Goal: Task Accomplishment & Management: Complete application form

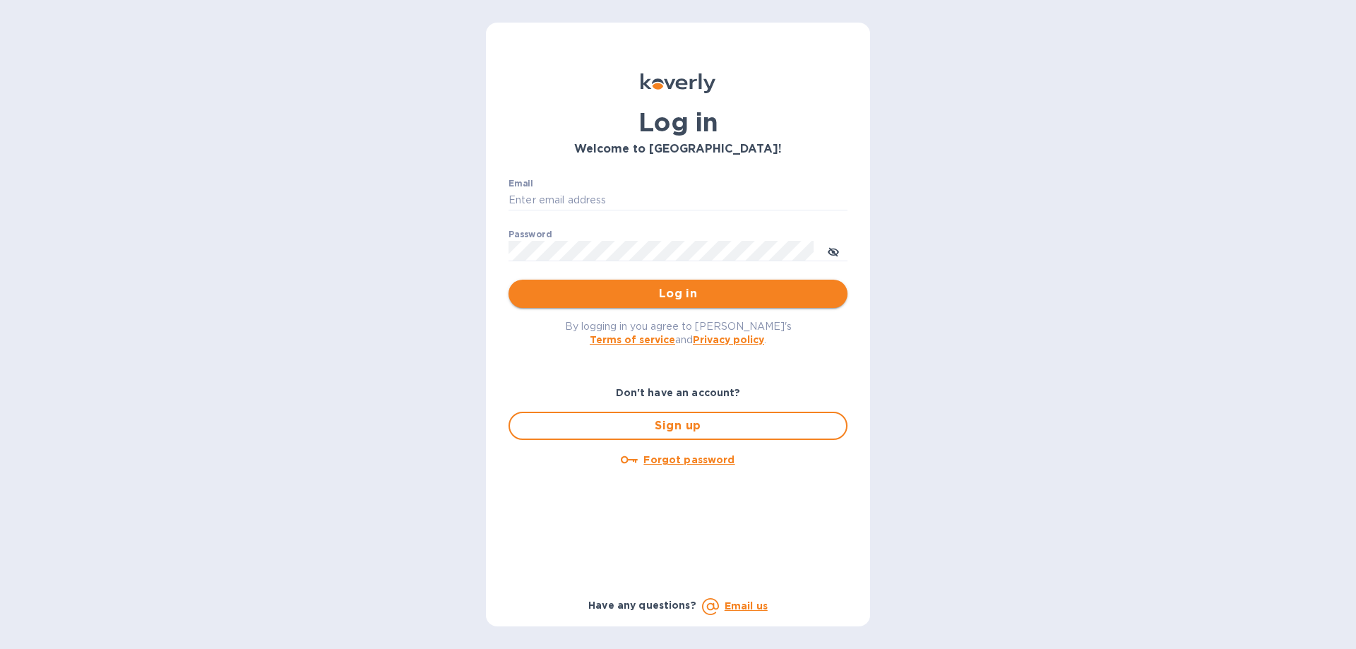
type input "ch@supremelightingny.com"
click at [594, 290] on span "Log in" at bounding box center [678, 293] width 316 height 17
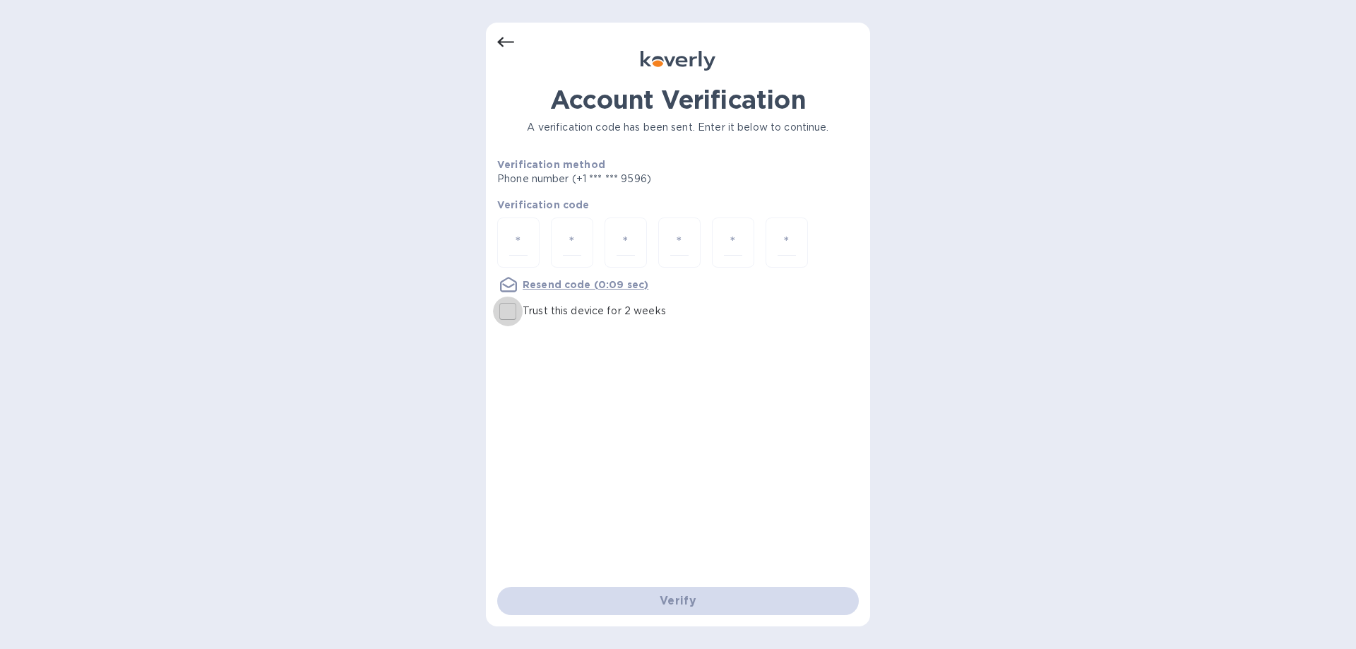
click at [512, 309] on input "Trust this device for 2 weeks" at bounding box center [508, 312] width 30 height 30
checkbox input "true"
click at [515, 234] on input "number" at bounding box center [518, 242] width 18 height 26
type input "6"
type input "3"
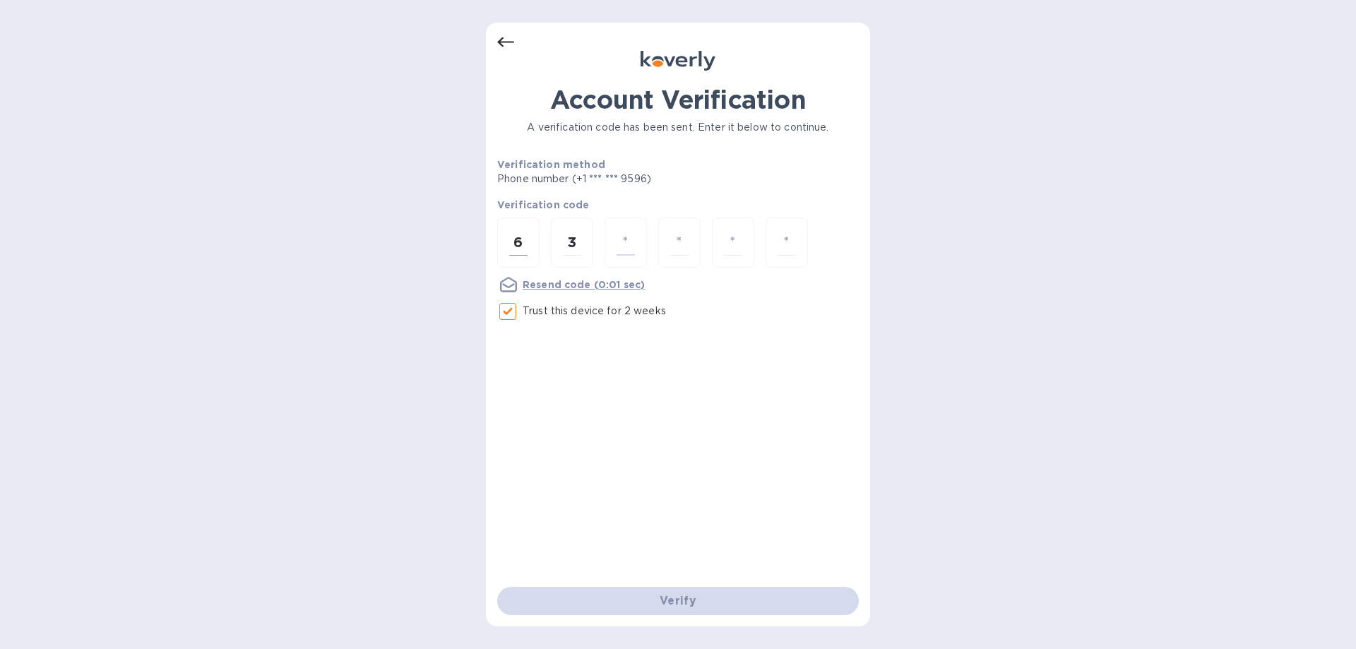
type input "9"
type input "4"
type input "2"
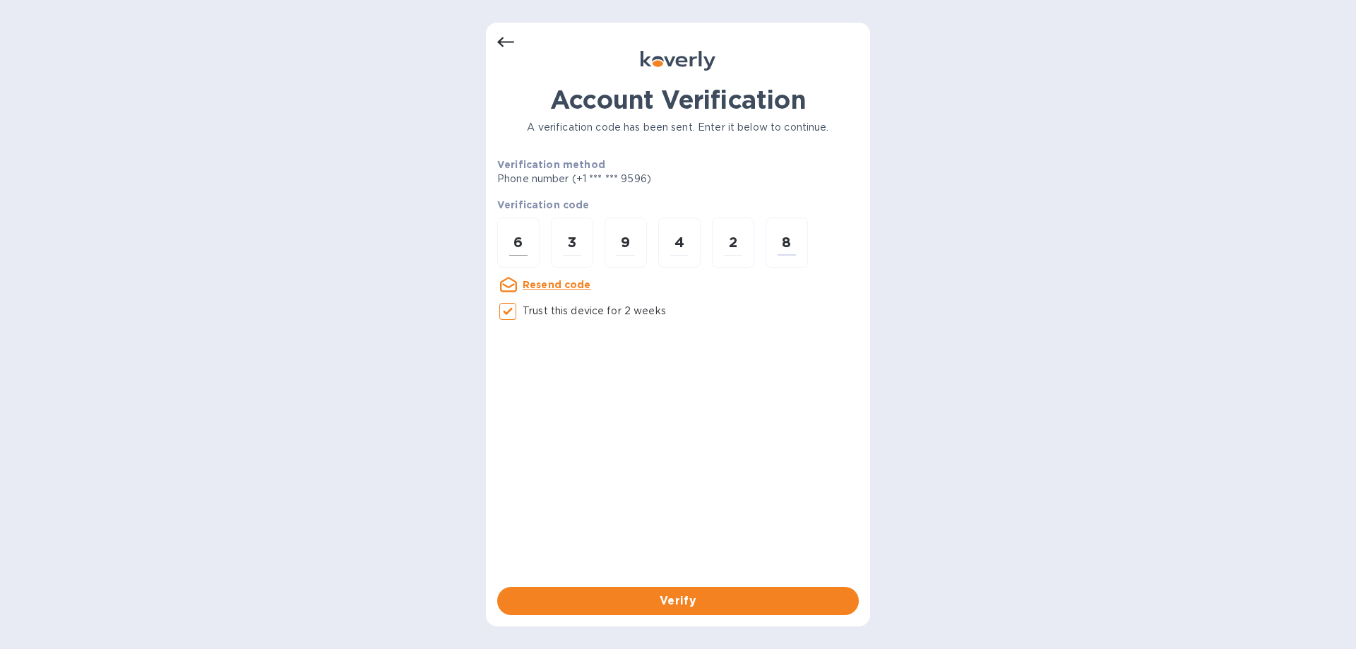
type input "8"
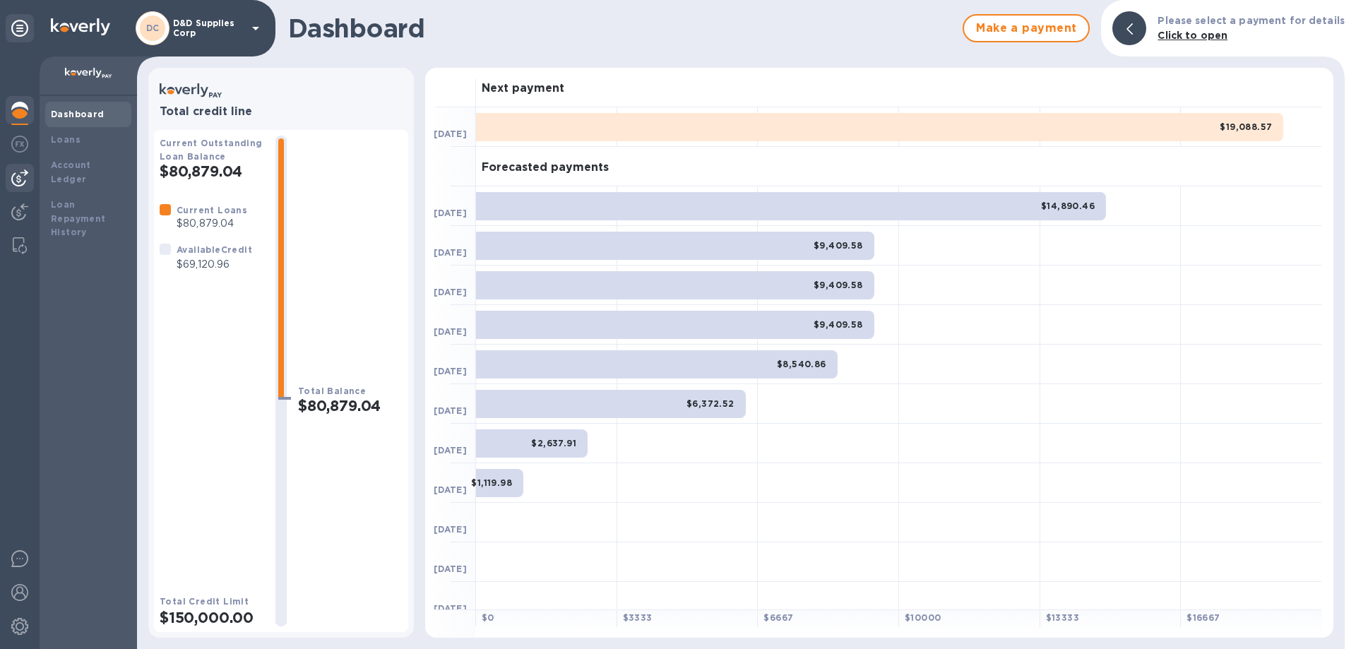
click at [16, 181] on img at bounding box center [19, 177] width 17 height 17
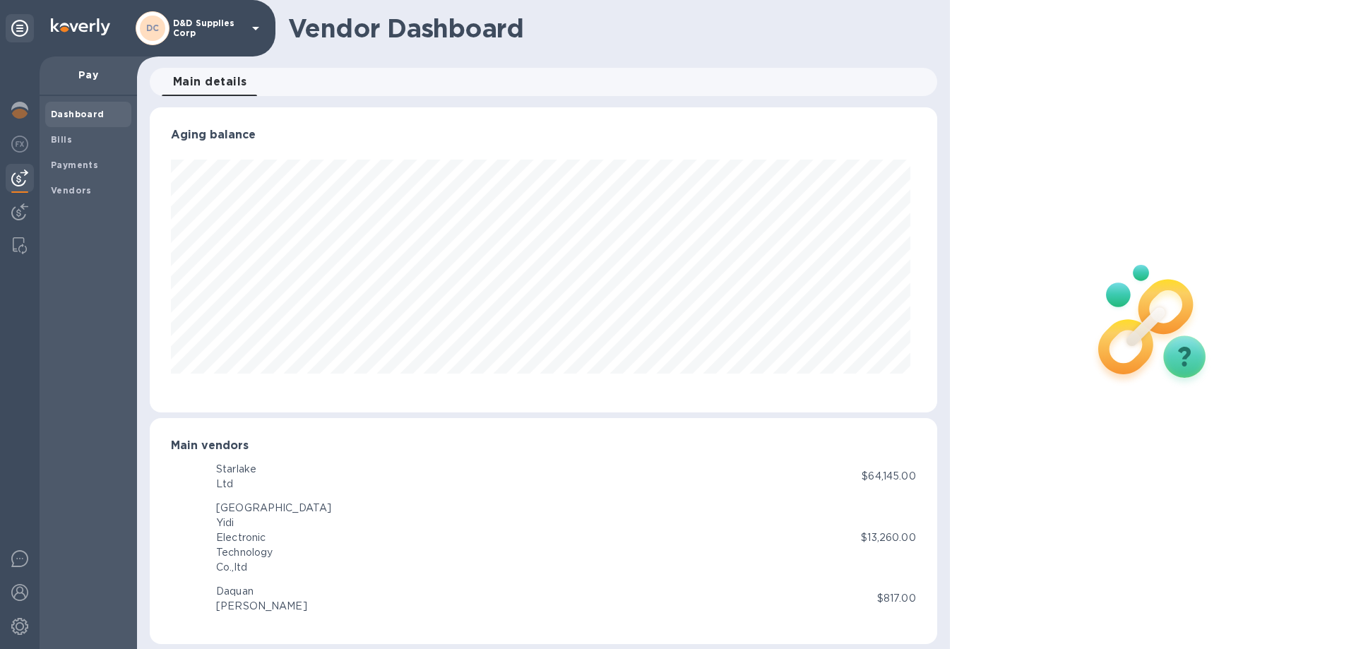
scroll to position [305, 781]
click at [62, 140] on b "Bills" at bounding box center [61, 139] width 21 height 11
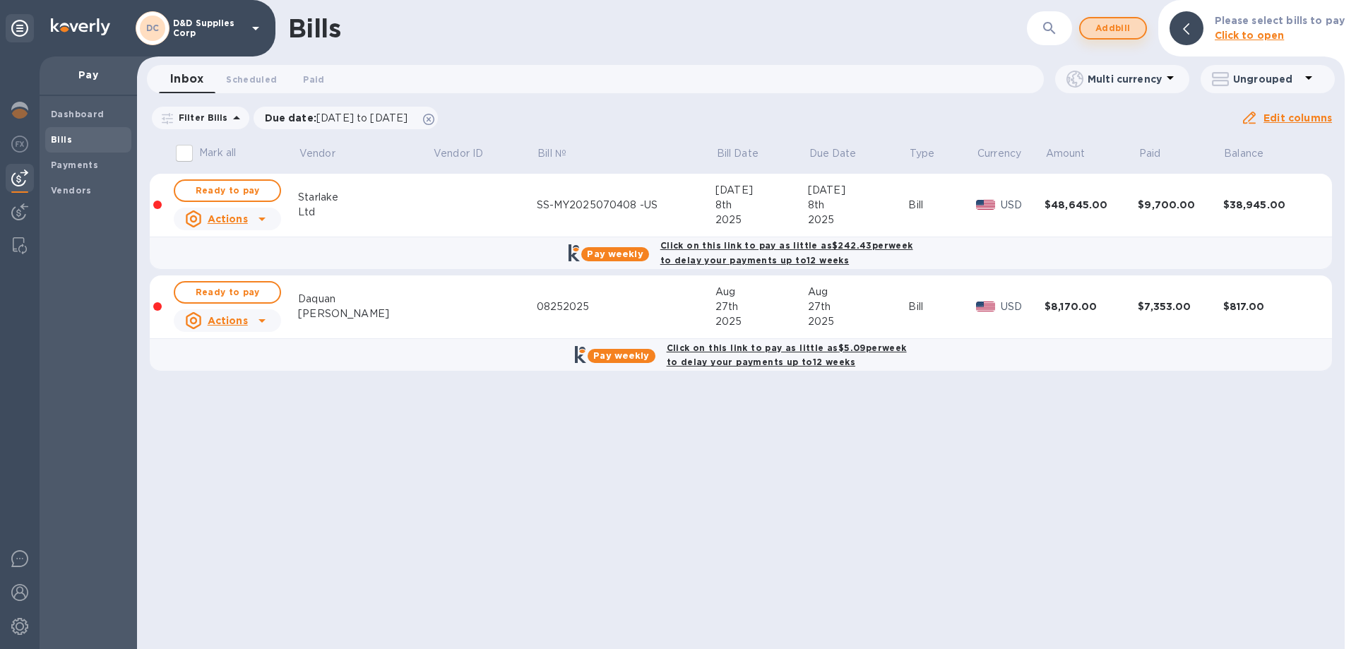
click at [1132, 25] on span "Add bill" at bounding box center [1112, 28] width 42 height 17
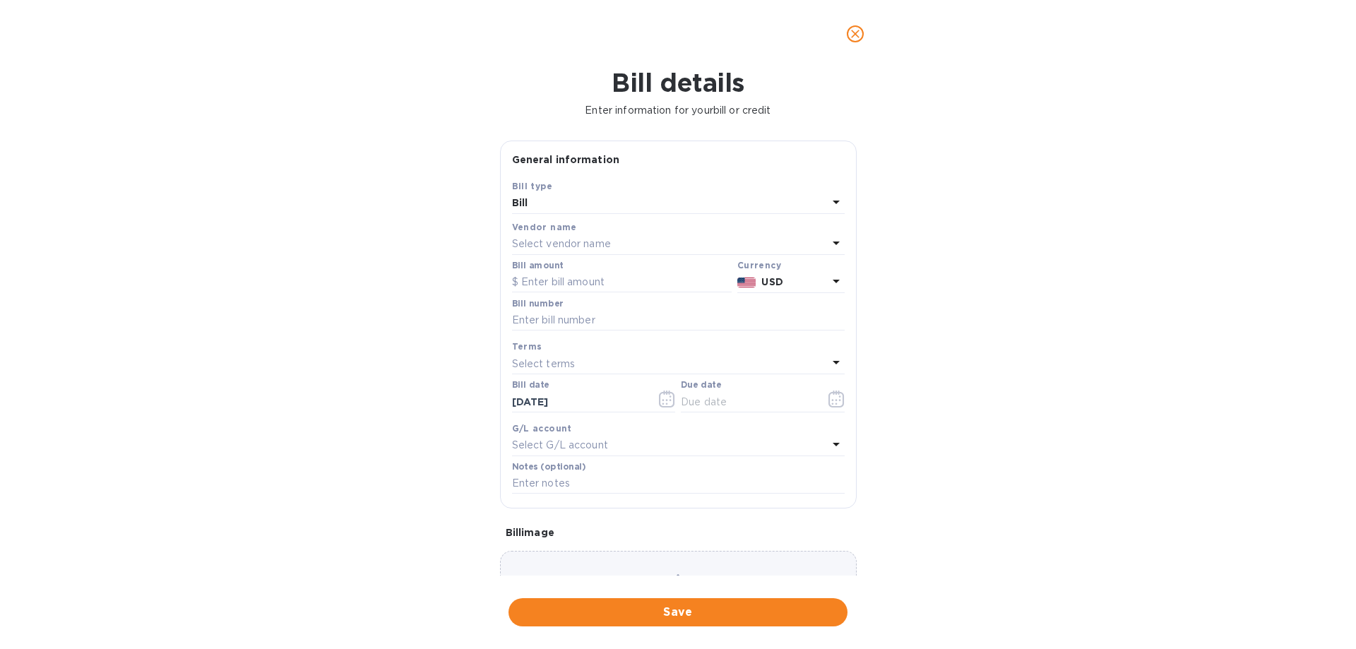
click at [583, 240] on p "Select vendor name" at bounding box center [561, 244] width 99 height 15
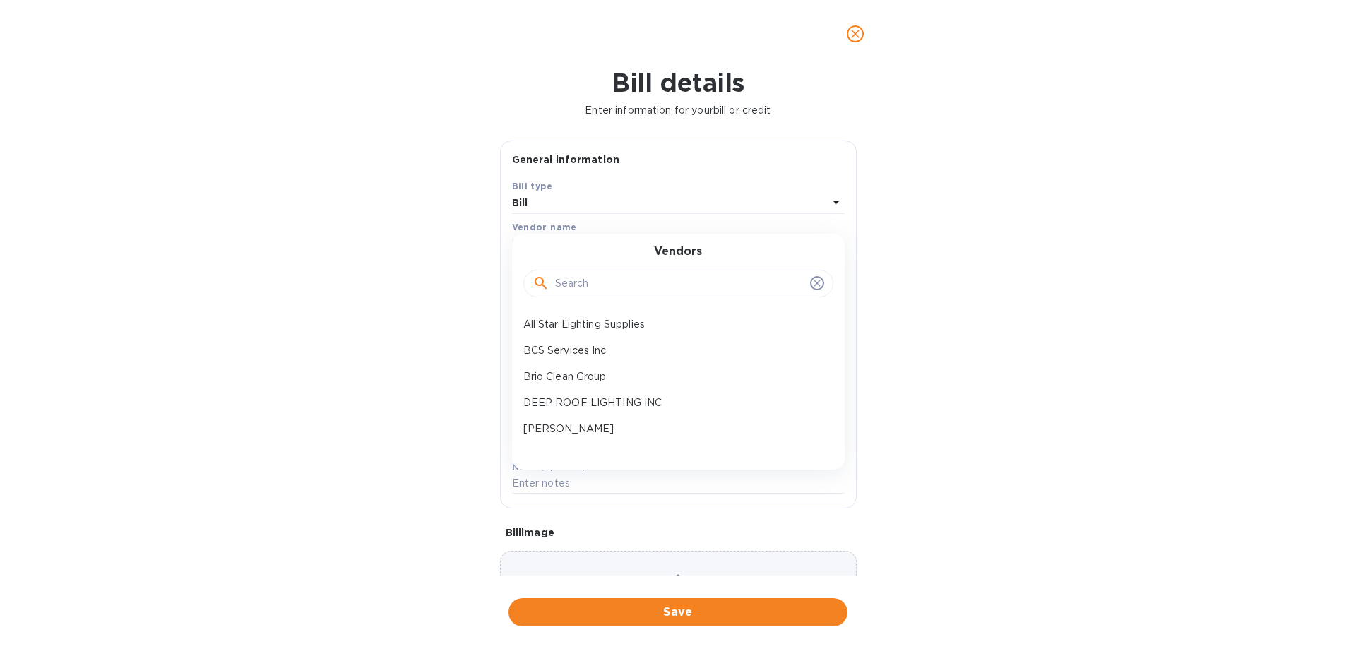
click at [583, 282] on input "text" at bounding box center [679, 283] width 249 height 21
type input "b"
click at [858, 30] on icon "close" at bounding box center [855, 34] width 14 height 14
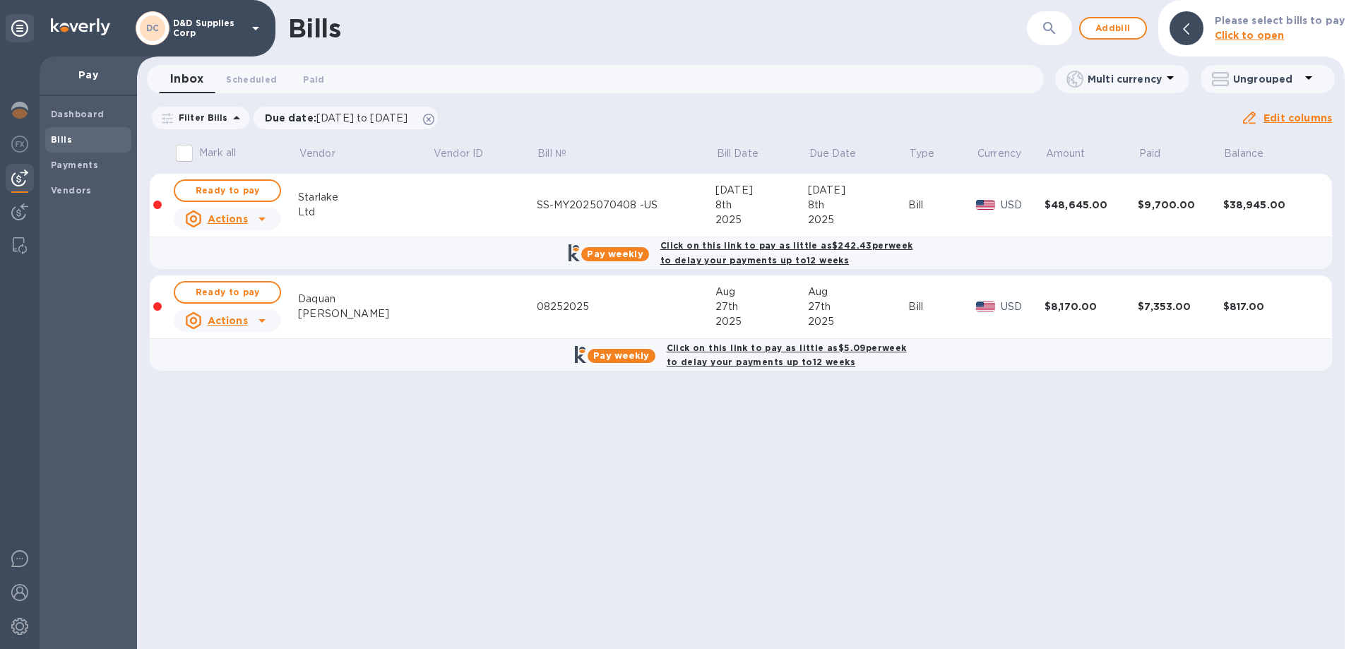
click at [221, 22] on p "D&D Supplies Corp" at bounding box center [208, 28] width 71 height 20
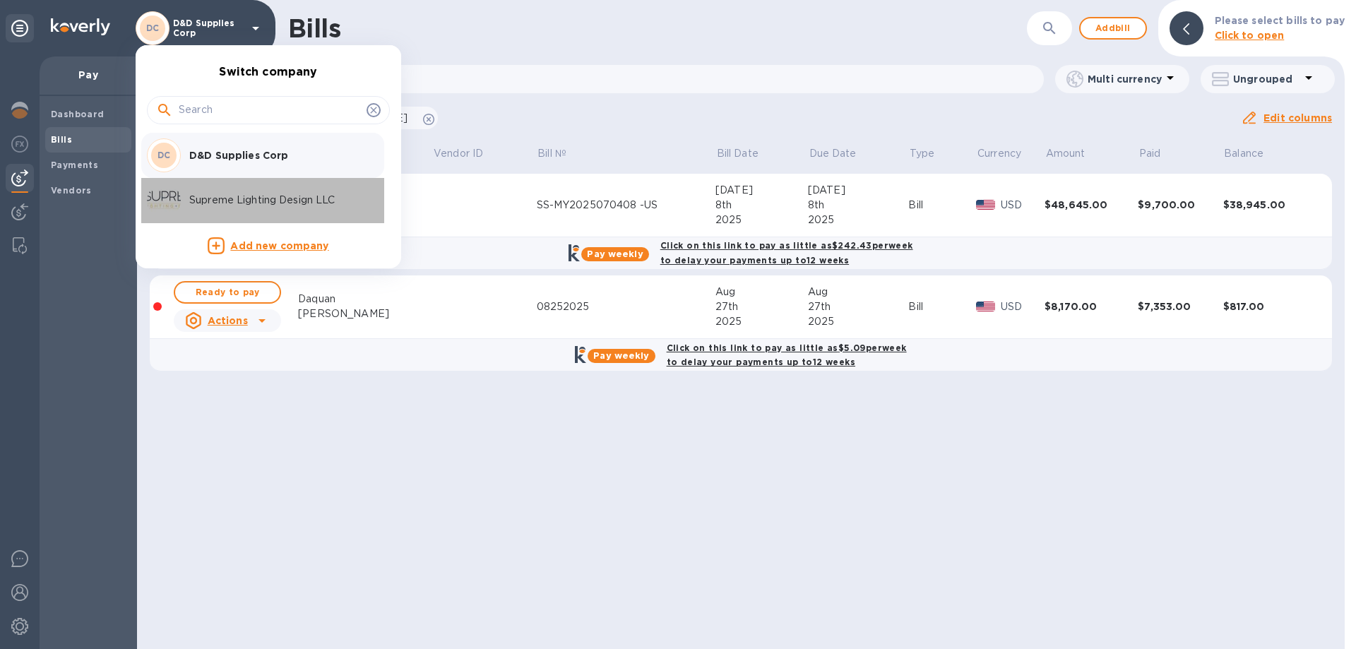
click at [220, 201] on p "Supreme Lighting Design LLC" at bounding box center [278, 200] width 178 height 15
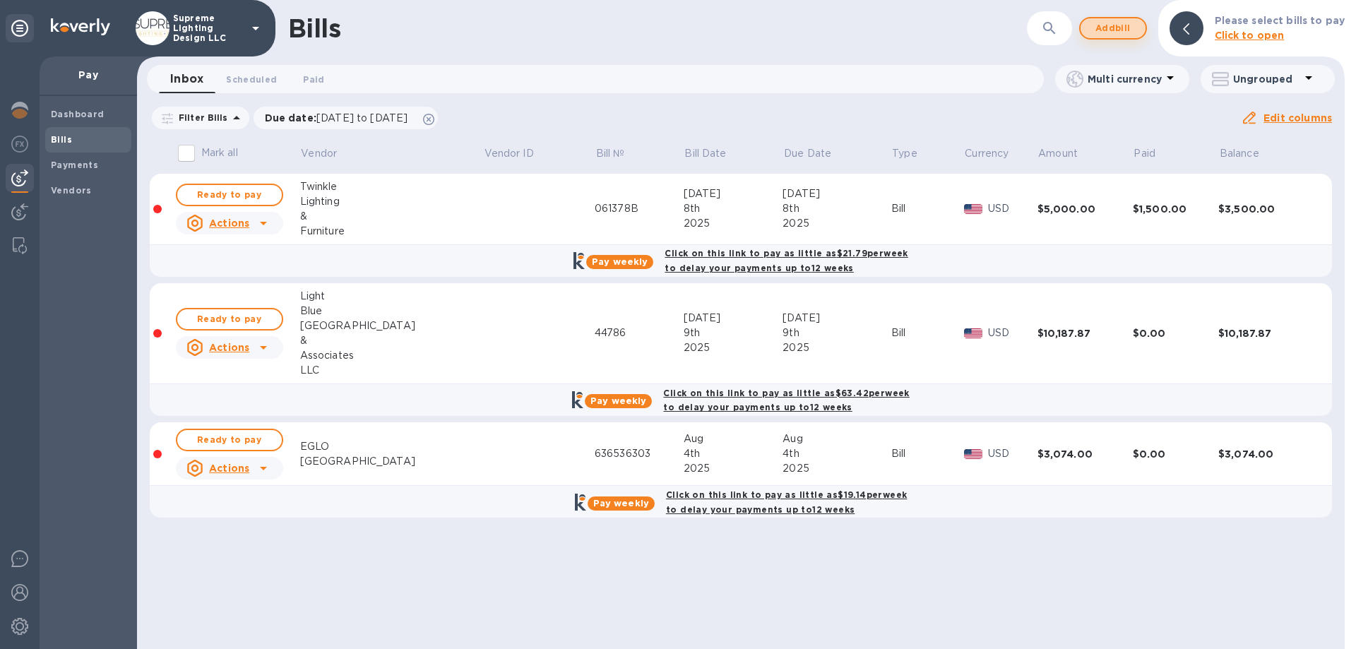
click at [1115, 29] on span "Add bill" at bounding box center [1112, 28] width 42 height 17
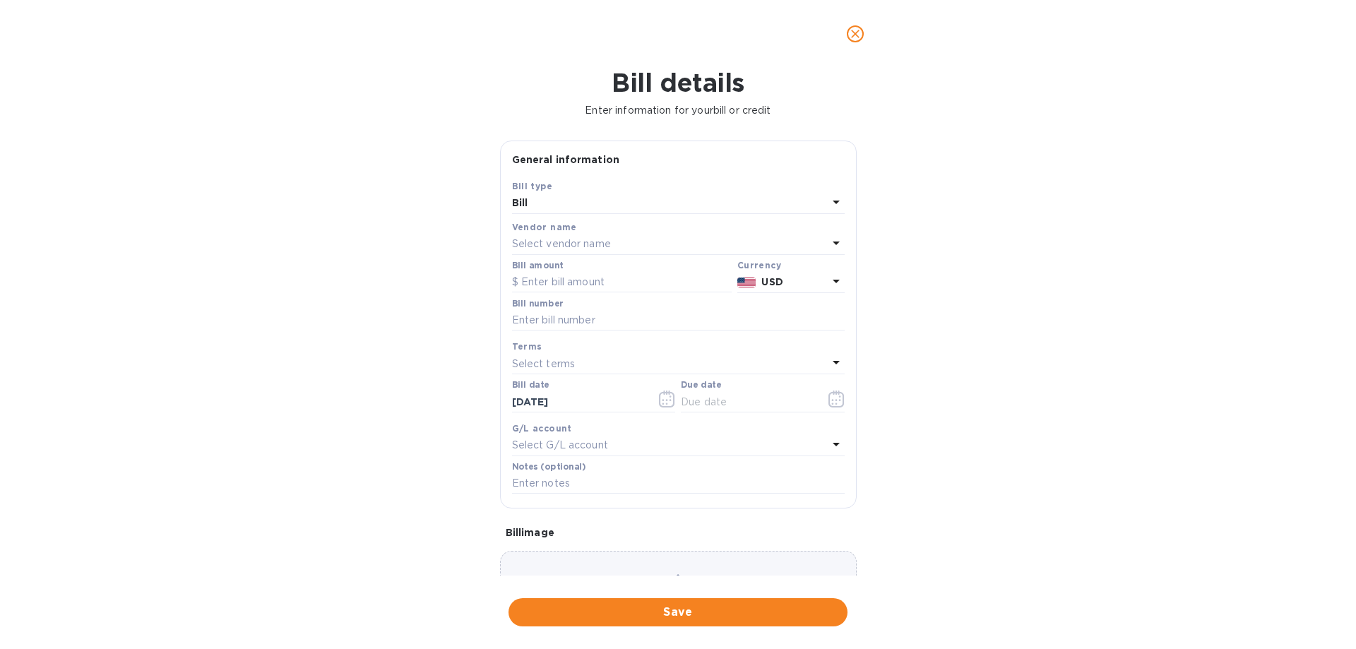
click at [606, 234] on div "Select vendor name" at bounding box center [670, 244] width 316 height 20
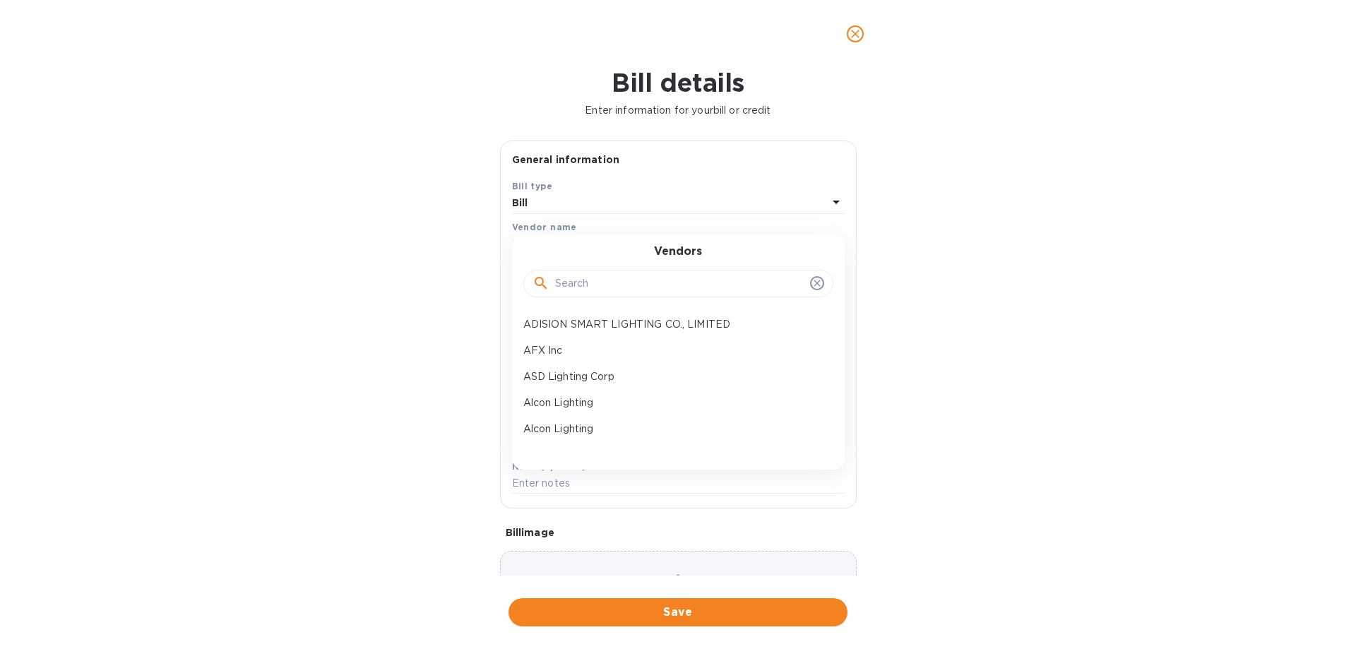
click at [602, 291] on input "text" at bounding box center [679, 283] width 249 height 21
type input "br"
click at [575, 316] on div "Bright light us LLC" at bounding box center [672, 324] width 310 height 26
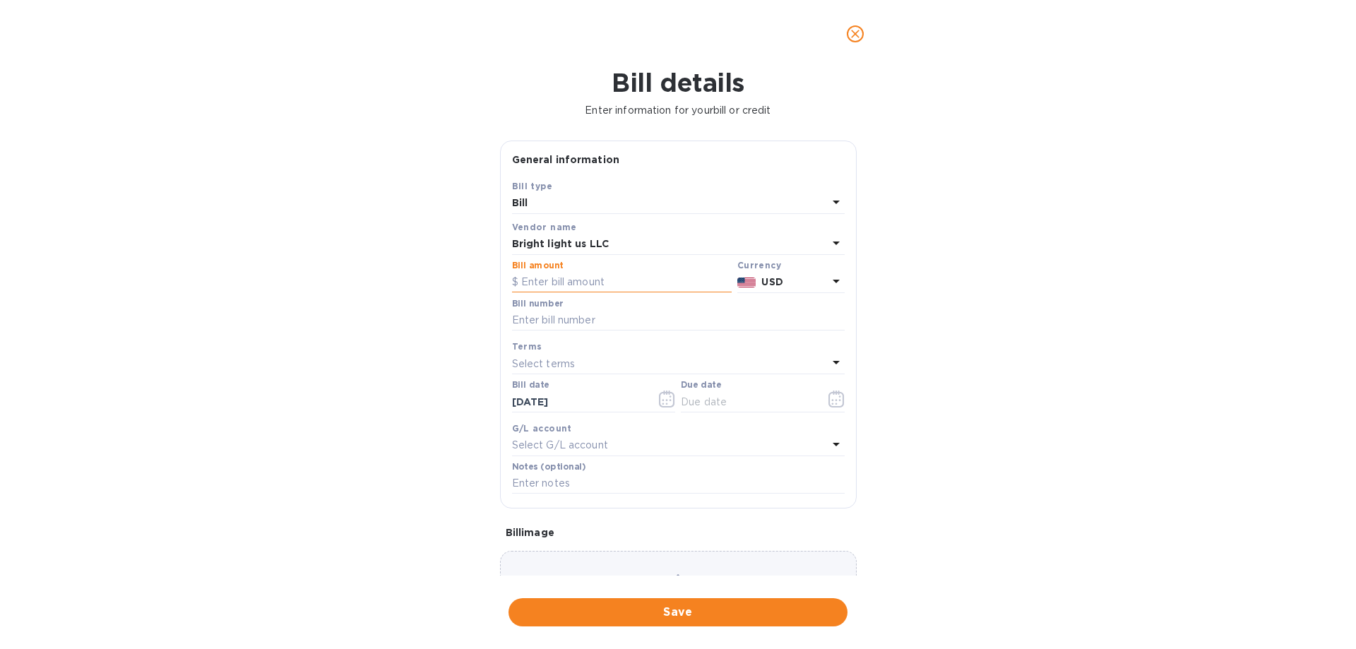
click at [573, 275] on input "text" at bounding box center [622, 282] width 220 height 21
drag, startPoint x: 573, startPoint y: 275, endPoint x: 556, endPoint y: 322, distance: 49.6
click at [556, 322] on div "Bill type Bill Vendor name Bright light us LLC Bill amount $ 25,000 Currency US…" at bounding box center [678, 337] width 338 height 323
type input "25,000"
click at [556, 322] on input "text" at bounding box center [678, 320] width 333 height 21
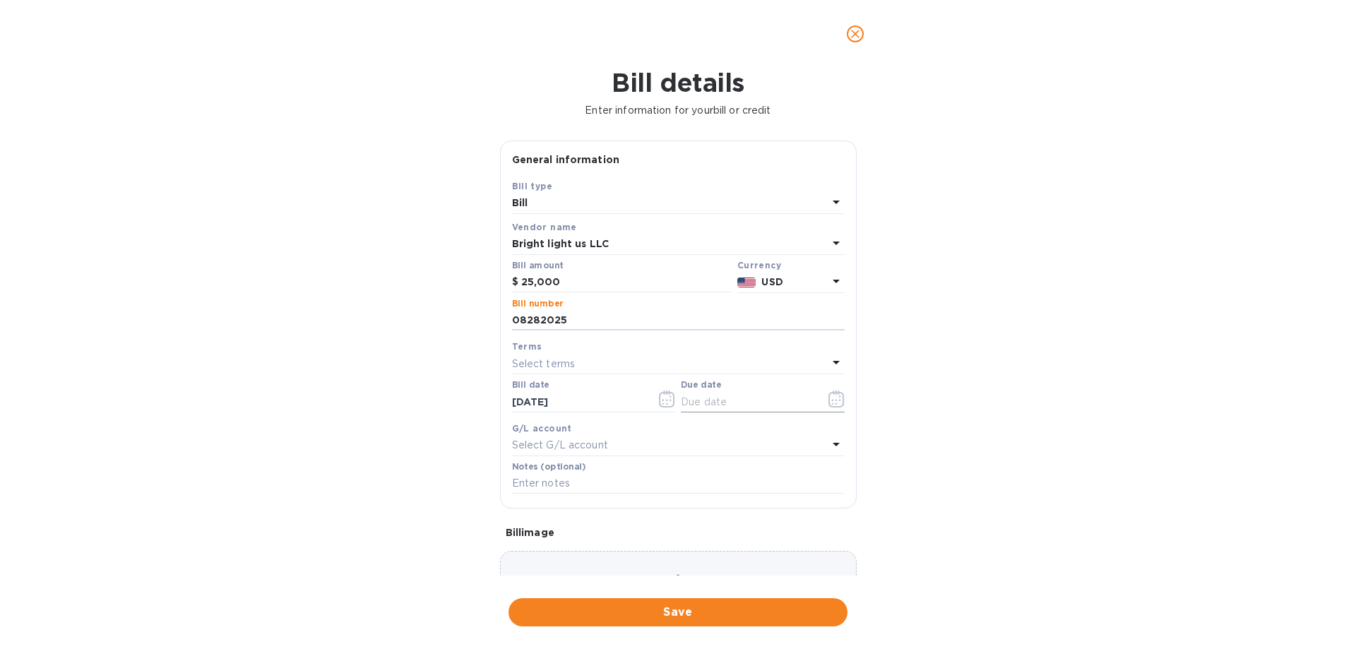
type input "08282025"
click at [828, 401] on icon "button" at bounding box center [836, 398] width 16 height 17
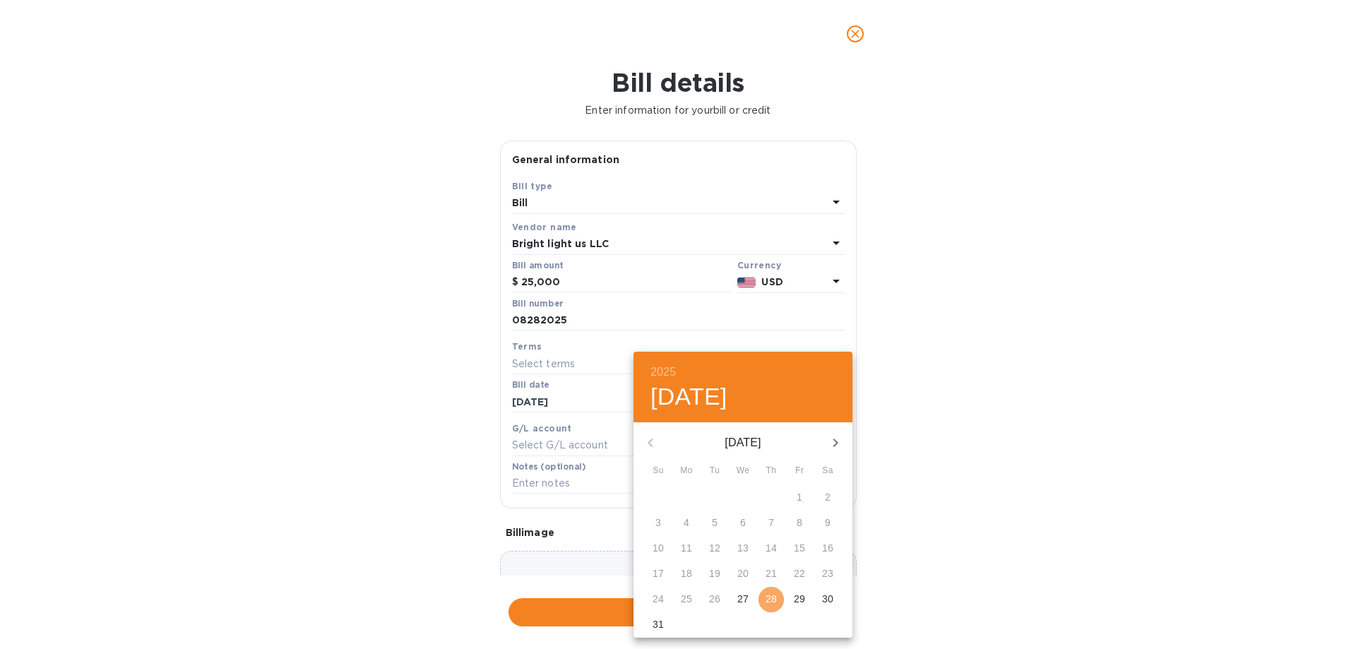
click at [771, 602] on p "28" at bounding box center [770, 599] width 11 height 14
type input "[DATE]"
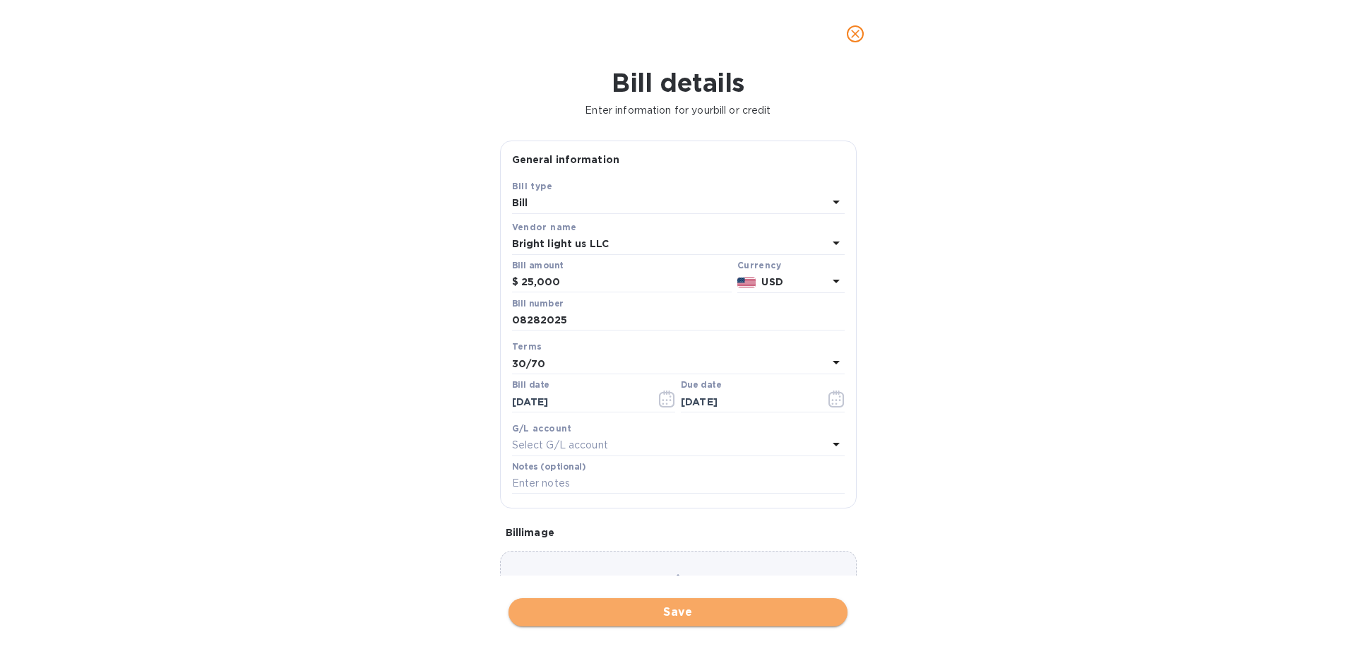
click at [674, 616] on span "Save" at bounding box center [678, 612] width 316 height 17
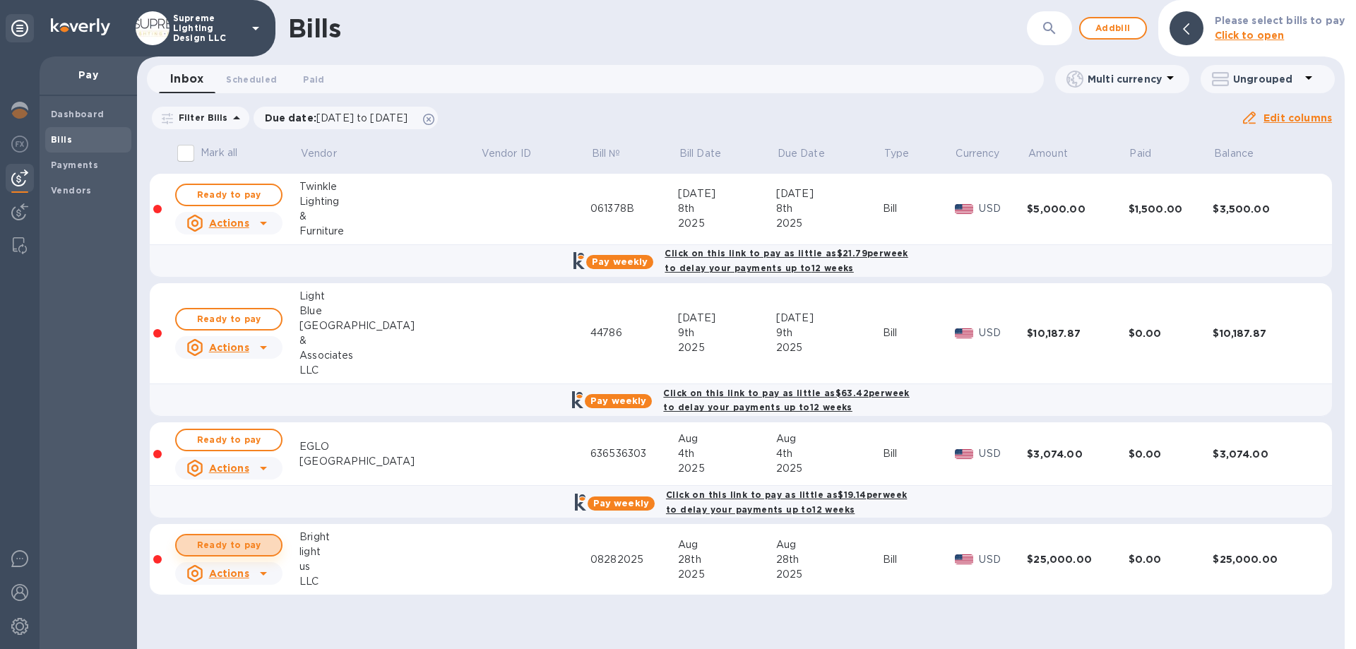
click at [228, 545] on span "Ready to pay" at bounding box center [229, 545] width 82 height 17
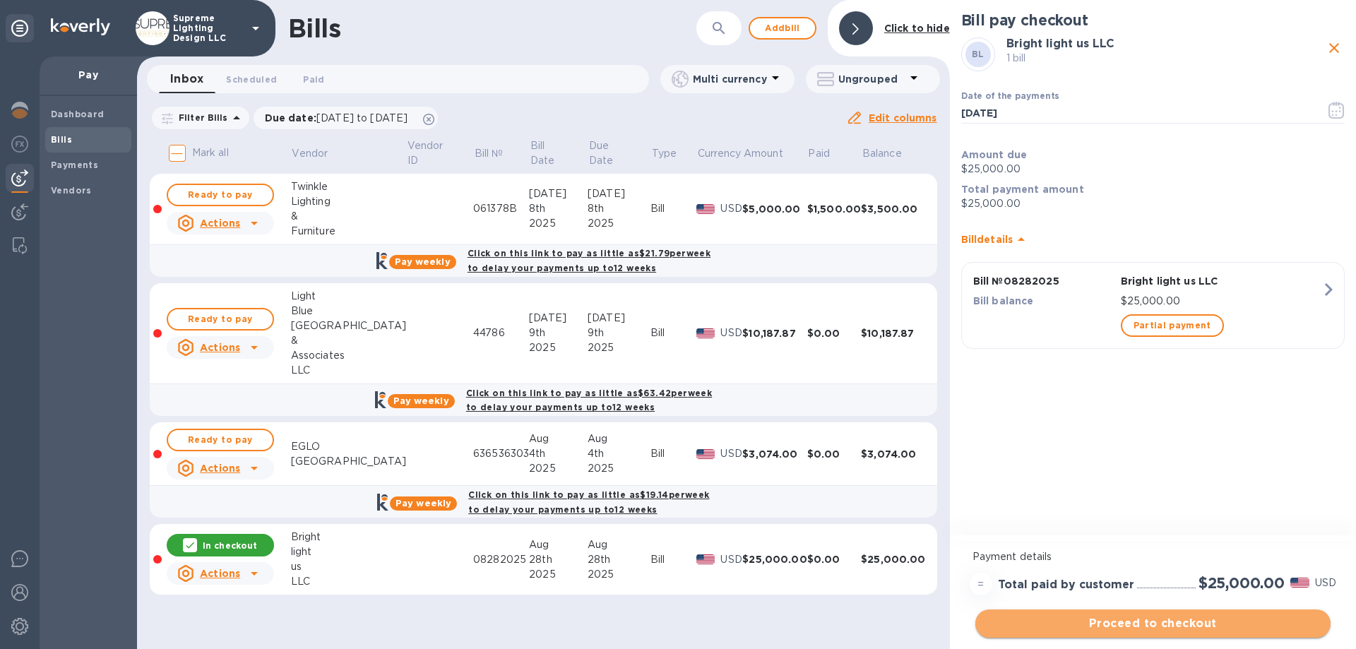
click at [1159, 621] on span "Proceed to checkout" at bounding box center [1152, 623] width 333 height 17
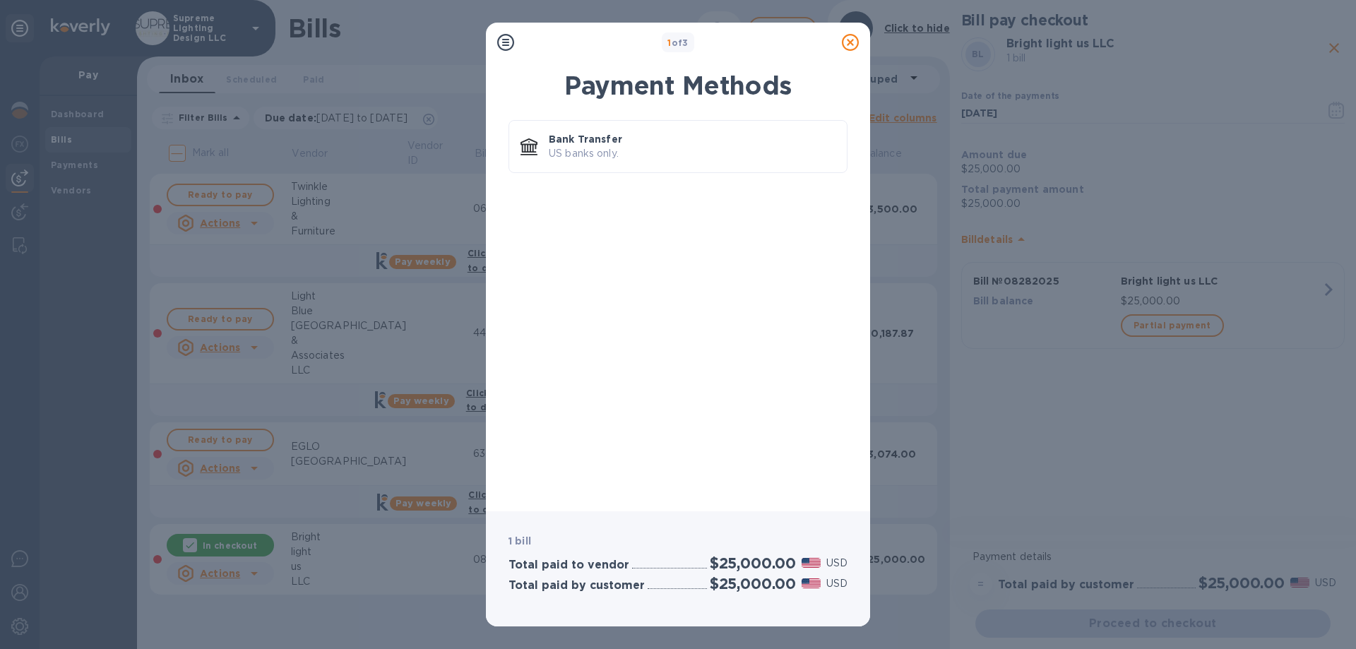
click at [854, 42] on icon at bounding box center [850, 42] width 17 height 17
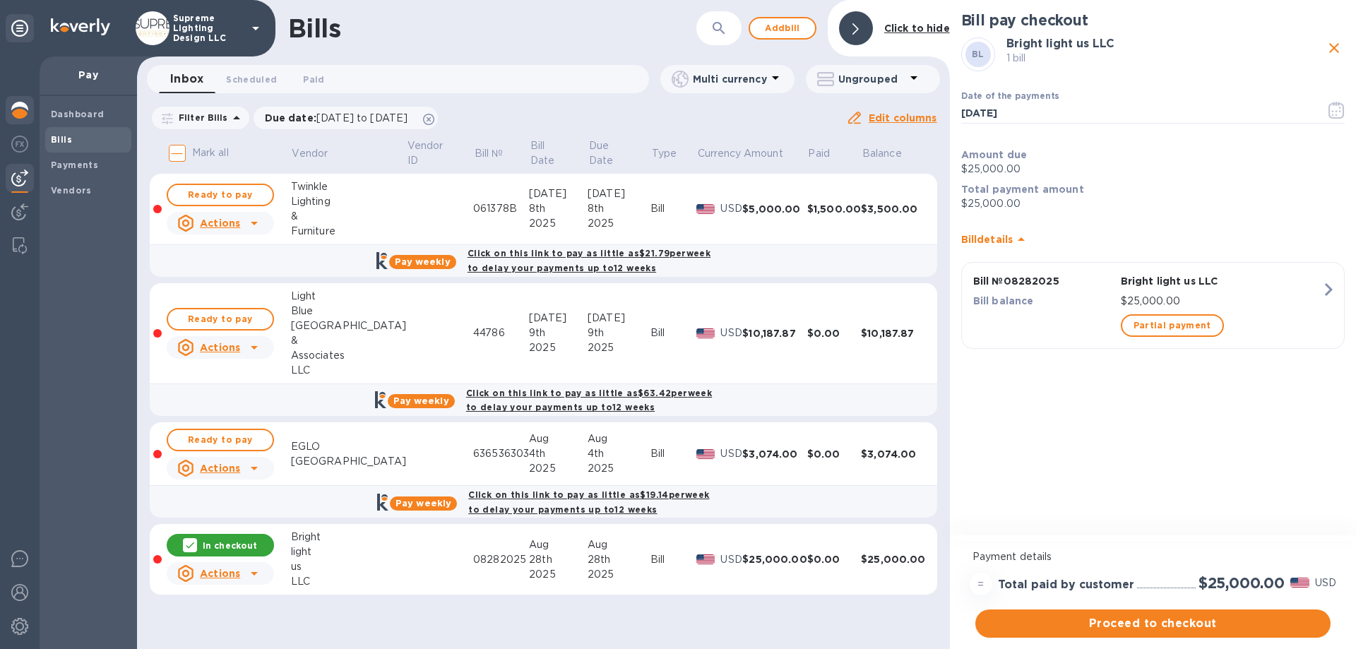
click at [24, 112] on img at bounding box center [19, 110] width 17 height 17
